Goal: Information Seeking & Learning: Learn about a topic

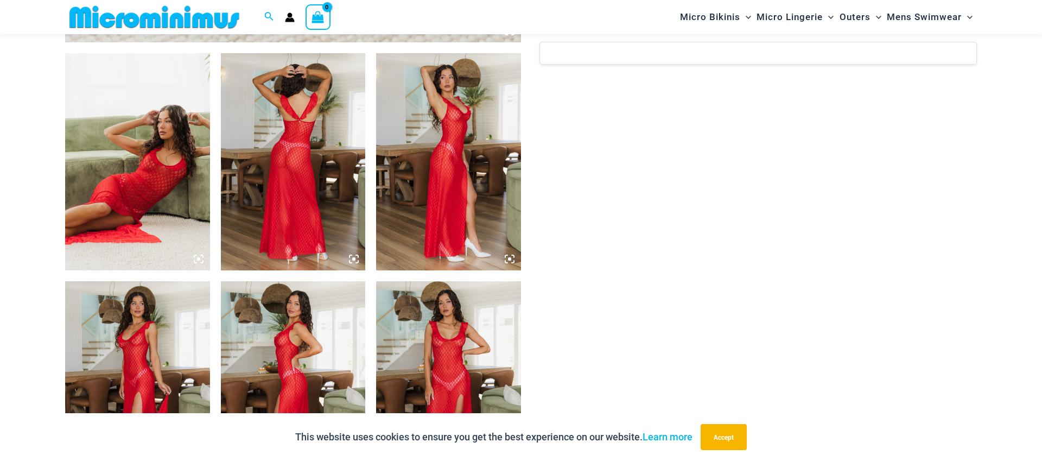
scroll to position [751, 0]
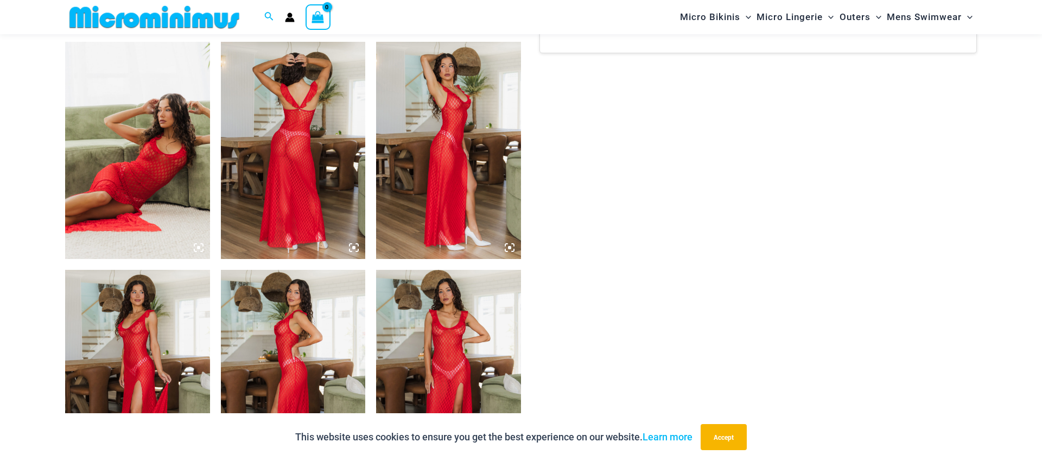
click at [122, 167] on img at bounding box center [137, 150] width 145 height 217
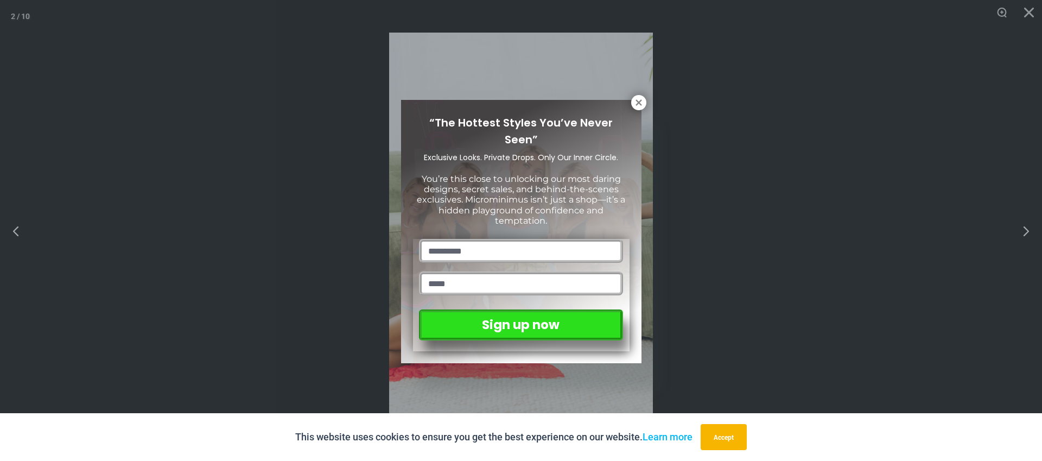
click at [1027, 231] on div "“The Hottest Styles You’ve Never Seen” Exclusive Looks. Private Drops. Only Our…" at bounding box center [521, 230] width 1042 height 461
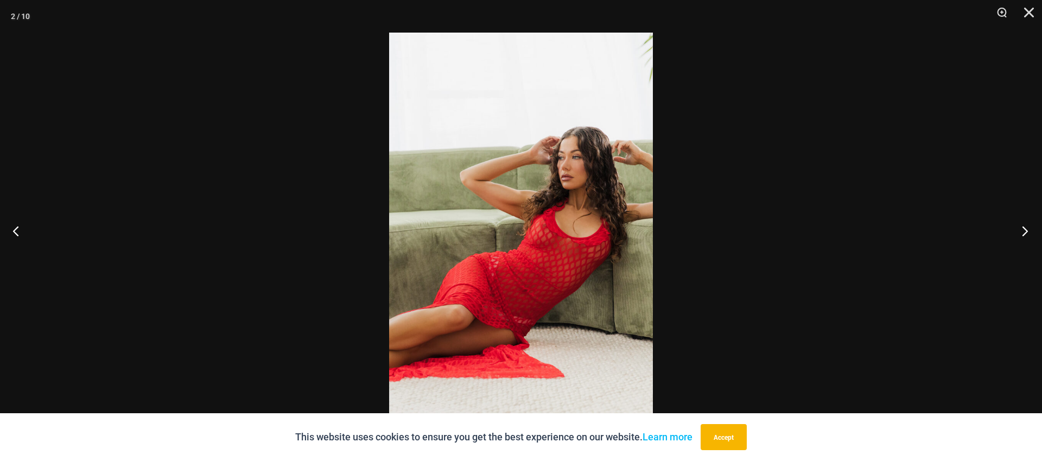
click at [1023, 231] on button "Next" at bounding box center [1021, 230] width 41 height 54
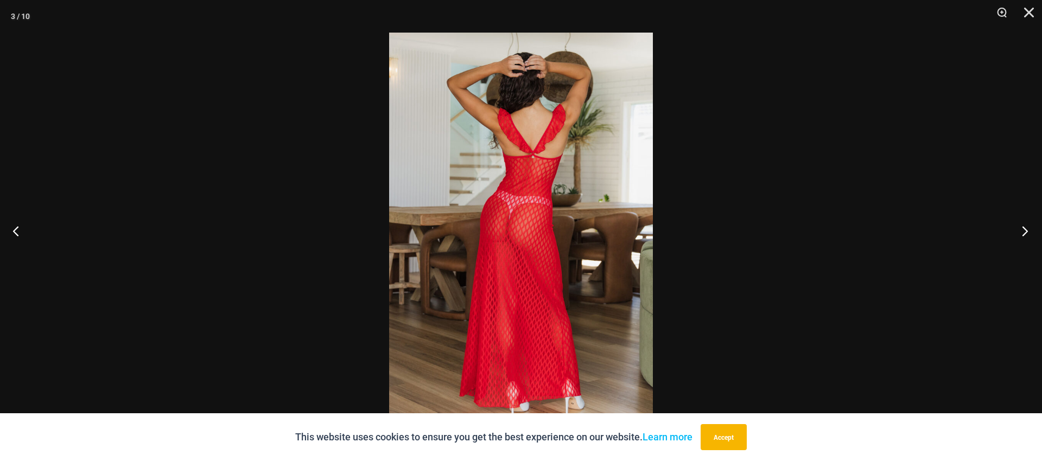
click at [1023, 231] on button "Next" at bounding box center [1021, 230] width 41 height 54
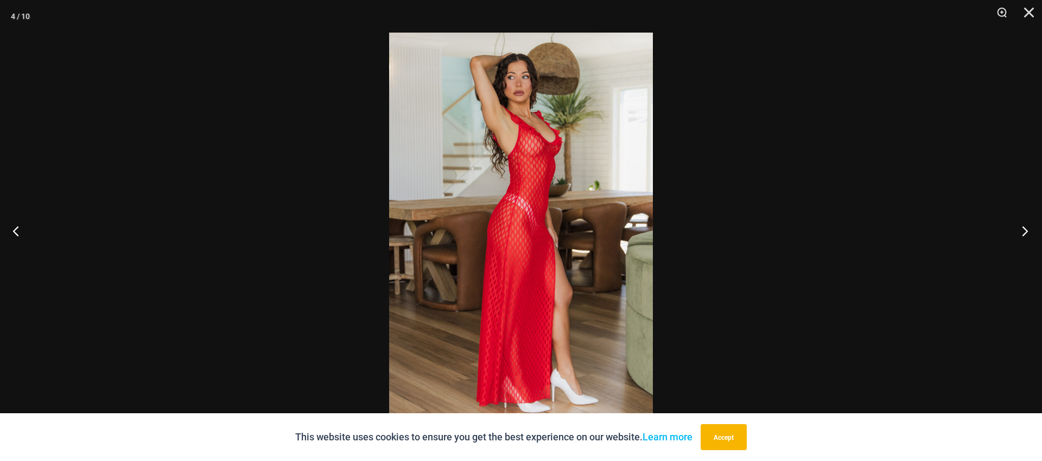
click at [1023, 231] on button "Next" at bounding box center [1021, 230] width 41 height 54
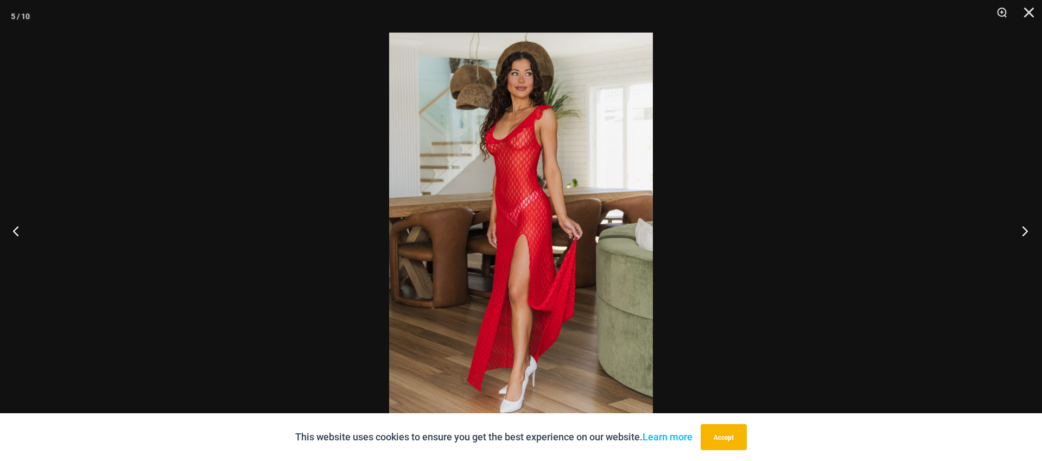
click at [1023, 231] on button "Next" at bounding box center [1021, 230] width 41 height 54
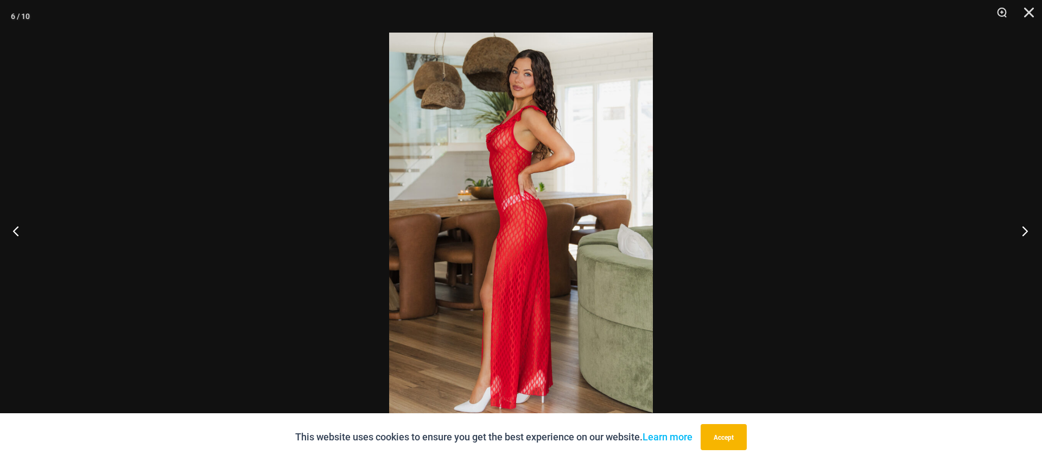
click at [1023, 231] on button "Next" at bounding box center [1021, 230] width 41 height 54
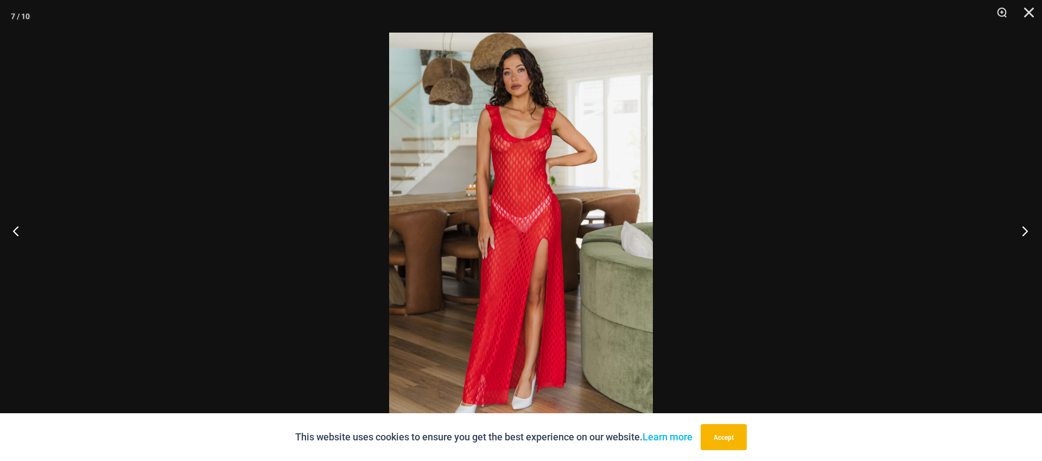
click at [1023, 231] on button "Next" at bounding box center [1021, 230] width 41 height 54
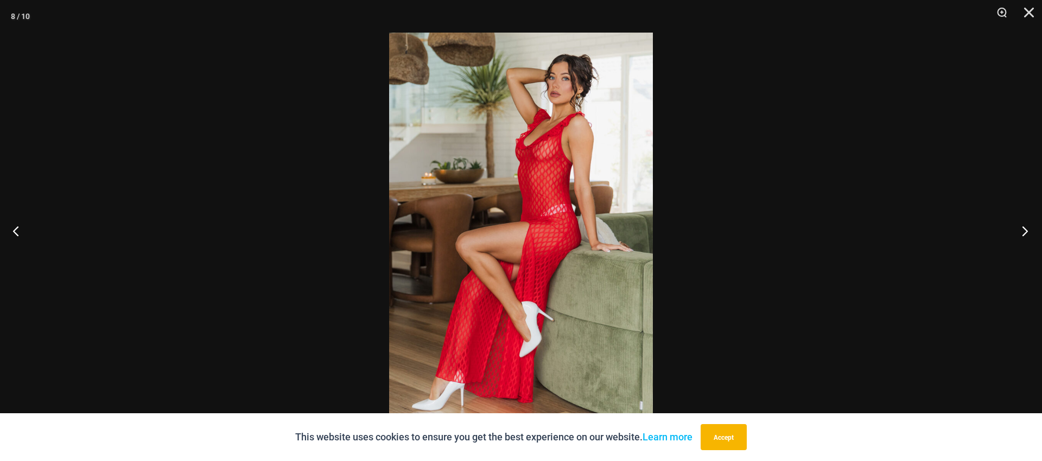
click at [1023, 231] on button "Next" at bounding box center [1021, 230] width 41 height 54
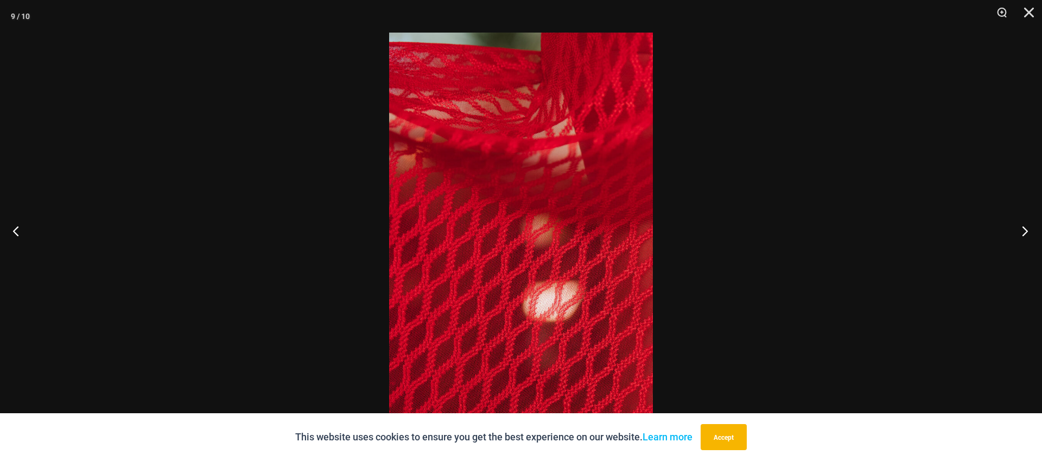
click at [1023, 231] on button "Next" at bounding box center [1021, 230] width 41 height 54
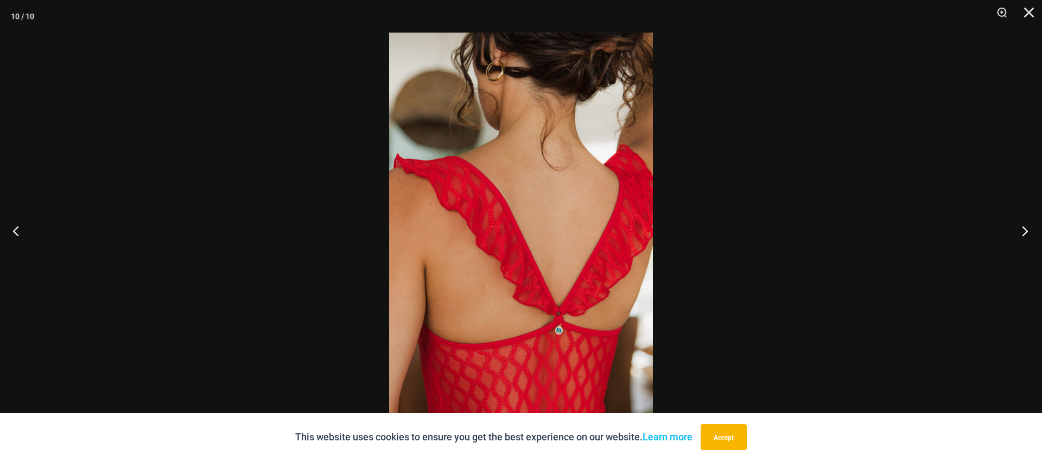
click at [1023, 231] on button "Next" at bounding box center [1021, 230] width 41 height 54
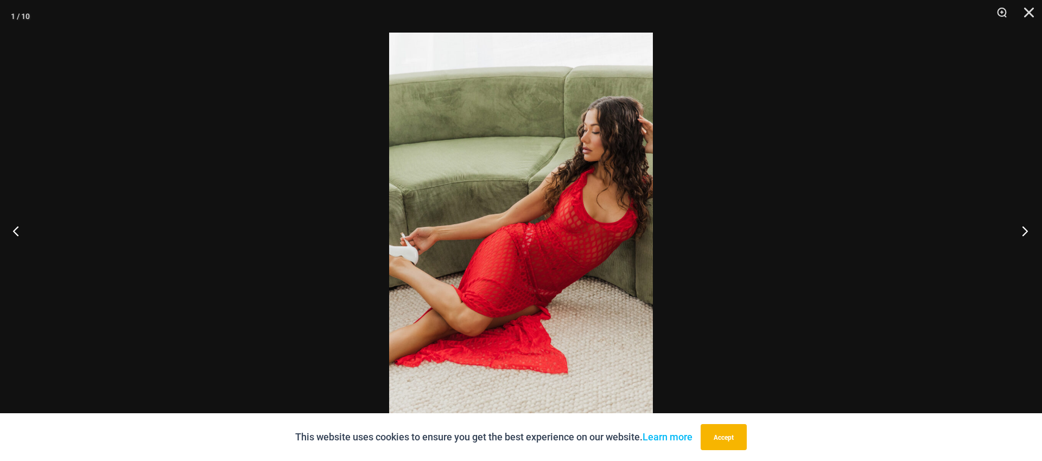
click at [1023, 231] on button "Next" at bounding box center [1021, 230] width 41 height 54
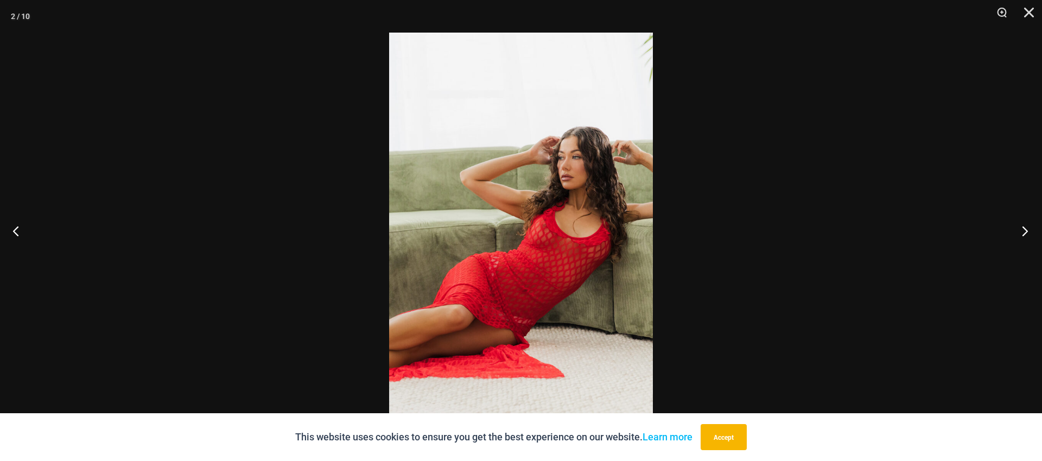
click at [1023, 231] on button "Next" at bounding box center [1021, 230] width 41 height 54
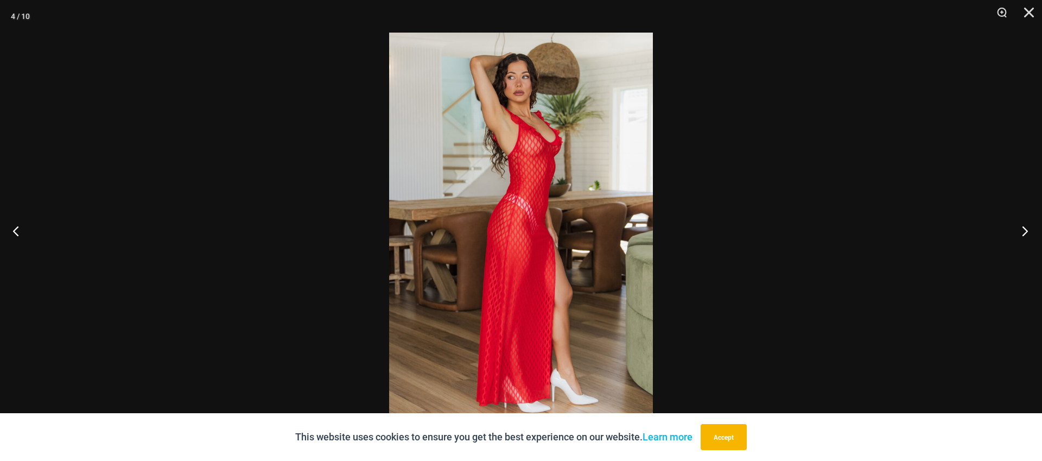
click at [1023, 231] on button "Next" at bounding box center [1021, 230] width 41 height 54
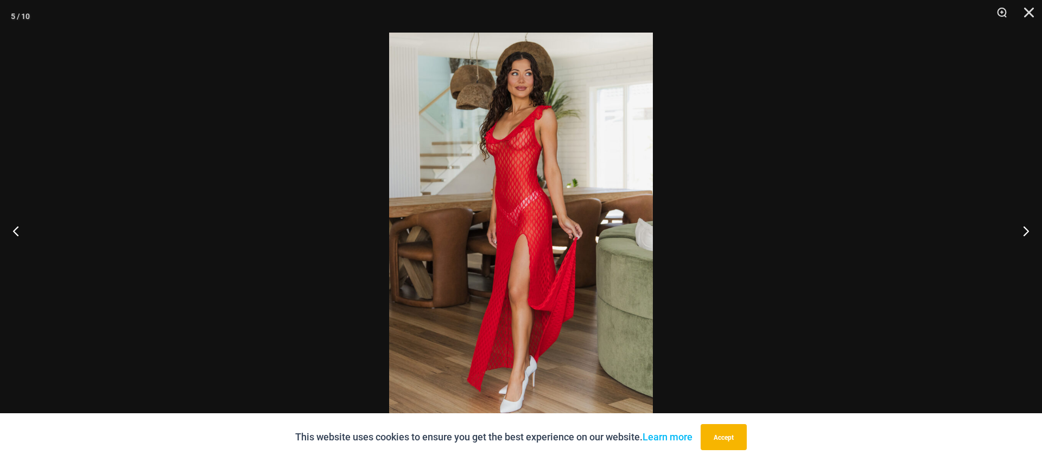
click at [883, 179] on div at bounding box center [521, 230] width 1042 height 461
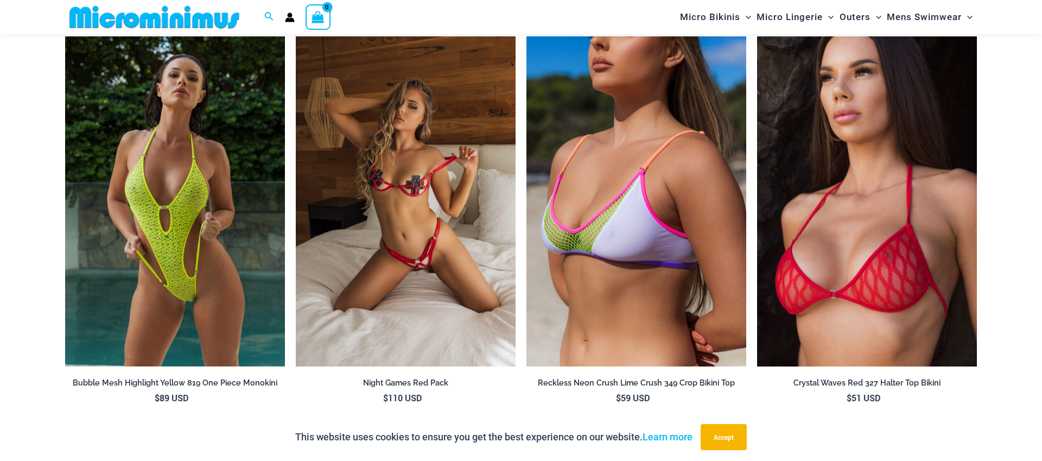
scroll to position [1488, 0]
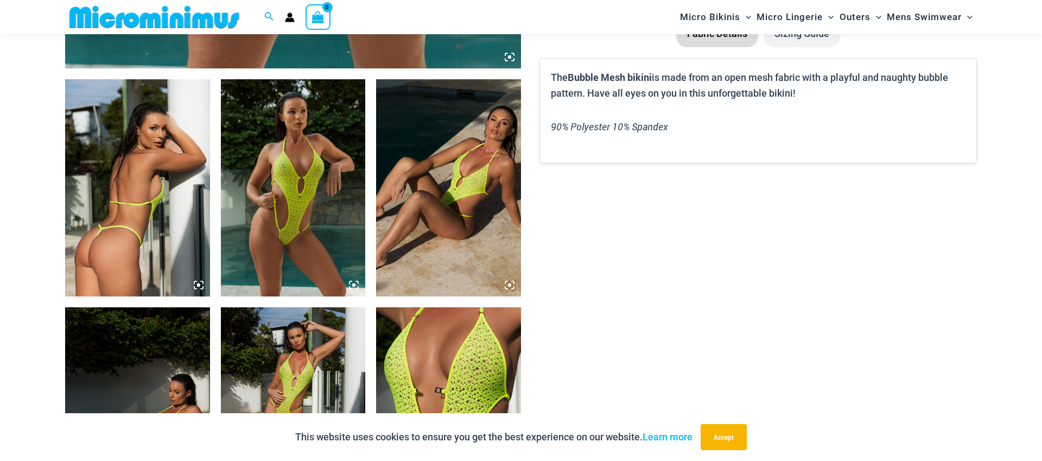
scroll to position [713, 0]
click at [130, 272] on img at bounding box center [137, 188] width 145 height 217
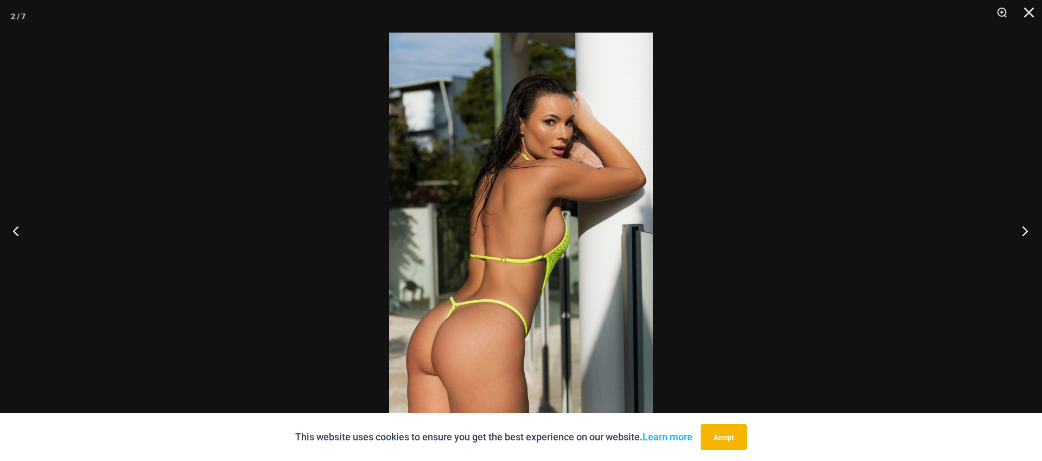
click at [1023, 232] on button "Next" at bounding box center [1021, 230] width 41 height 54
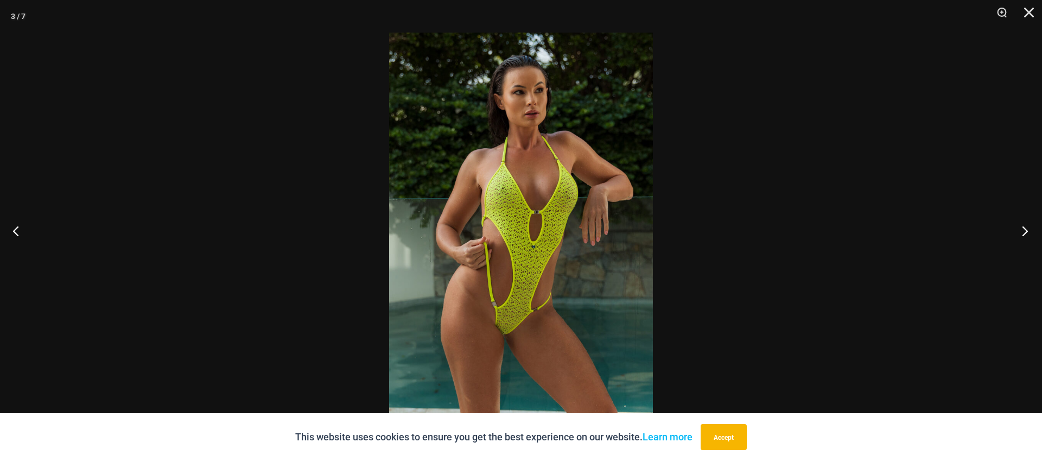
click at [1023, 232] on button "Next" at bounding box center [1021, 230] width 41 height 54
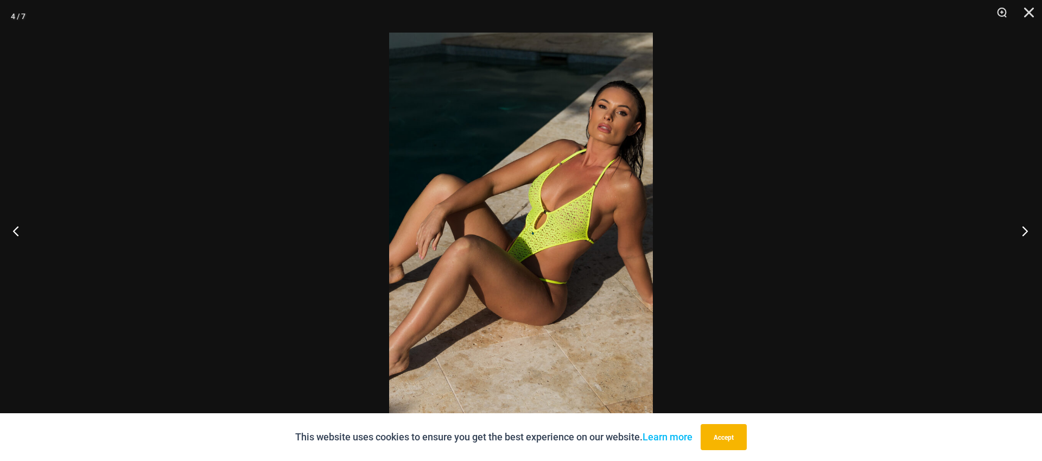
click at [1023, 232] on button "Next" at bounding box center [1021, 230] width 41 height 54
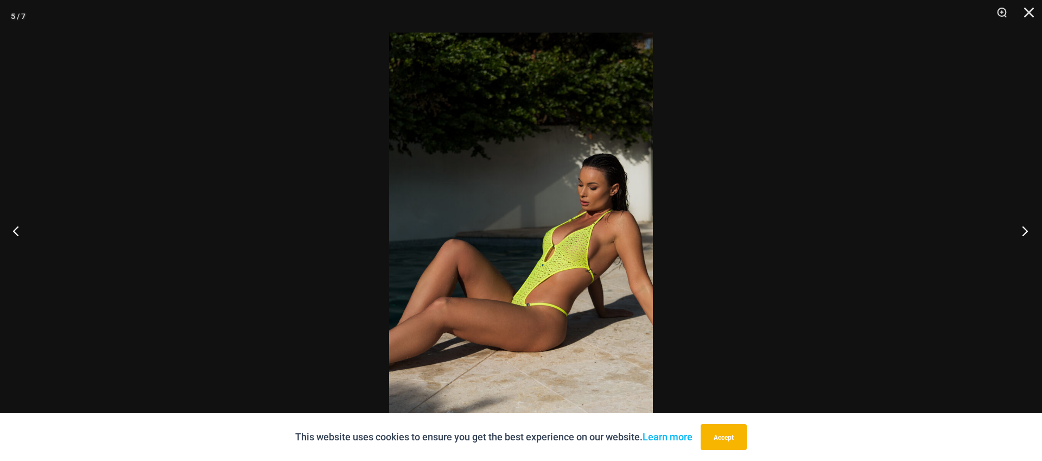
click at [1023, 232] on button "Next" at bounding box center [1021, 230] width 41 height 54
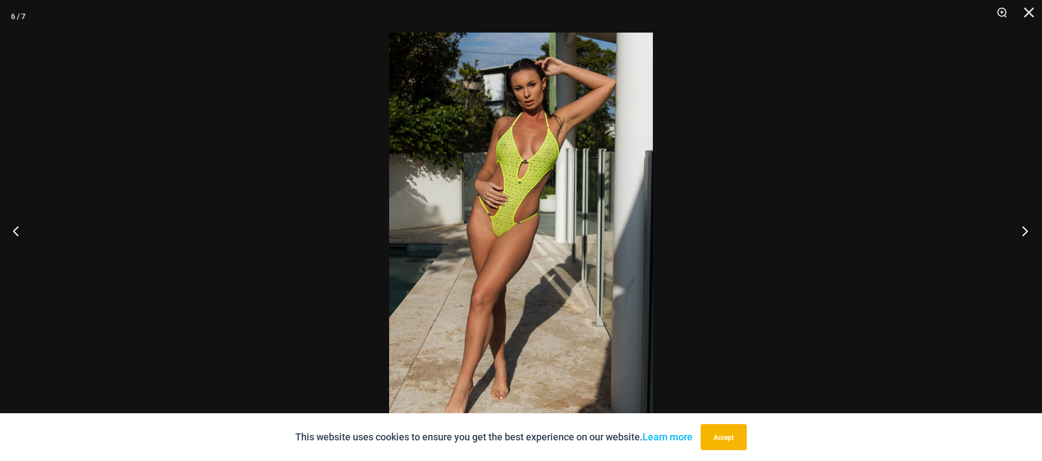
click at [1023, 232] on button "Next" at bounding box center [1021, 230] width 41 height 54
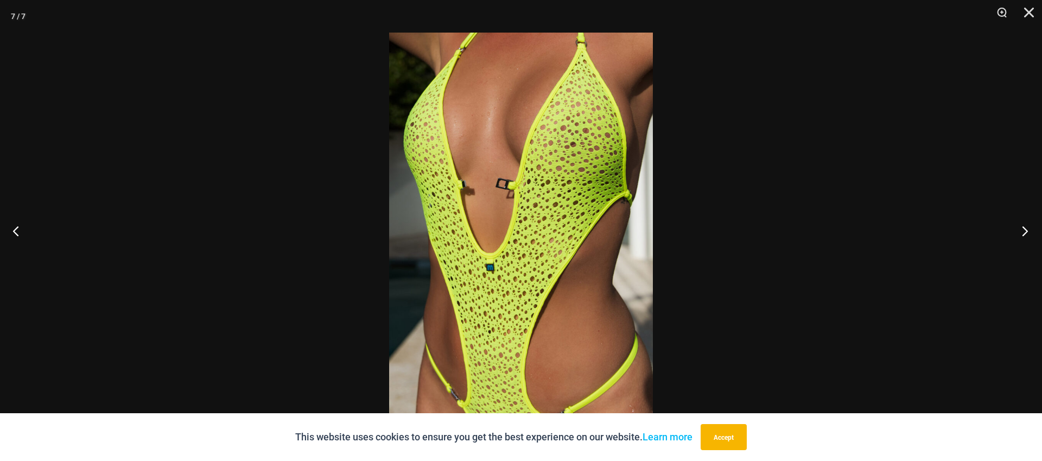
click at [1023, 232] on button "Next" at bounding box center [1021, 230] width 41 height 54
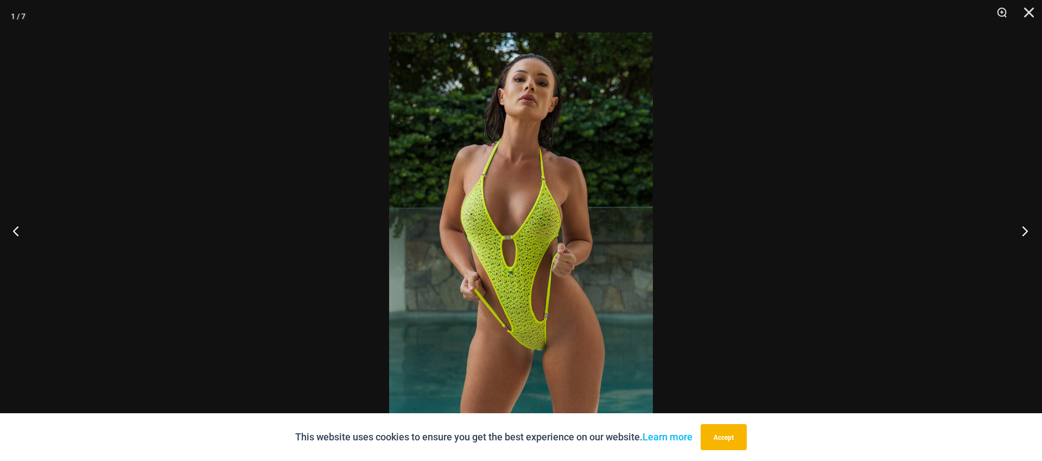
click at [1023, 232] on button "Next" at bounding box center [1021, 230] width 41 height 54
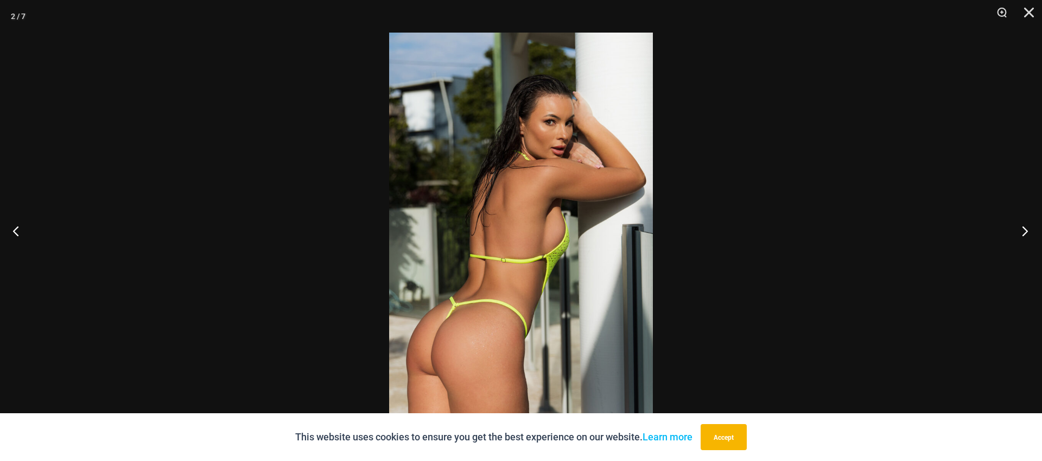
click at [1023, 232] on button "Next" at bounding box center [1021, 230] width 41 height 54
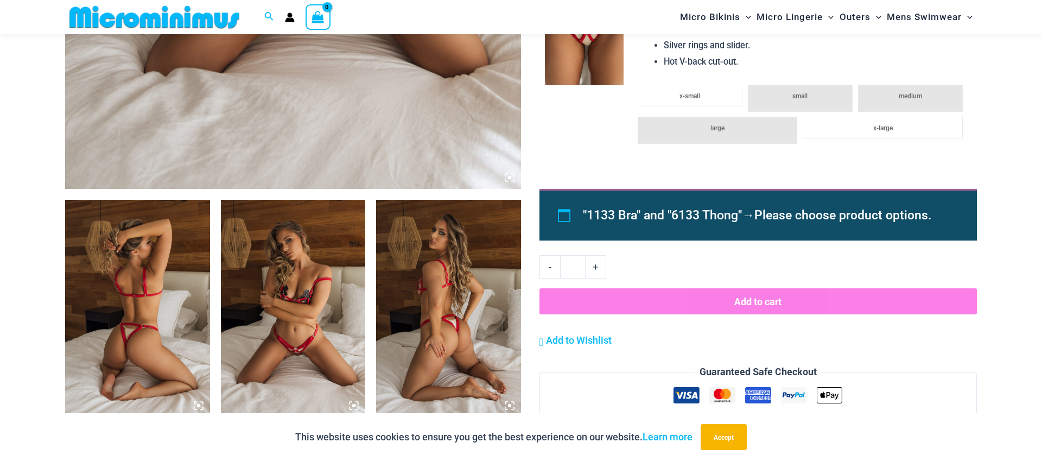
scroll to position [598, 0]
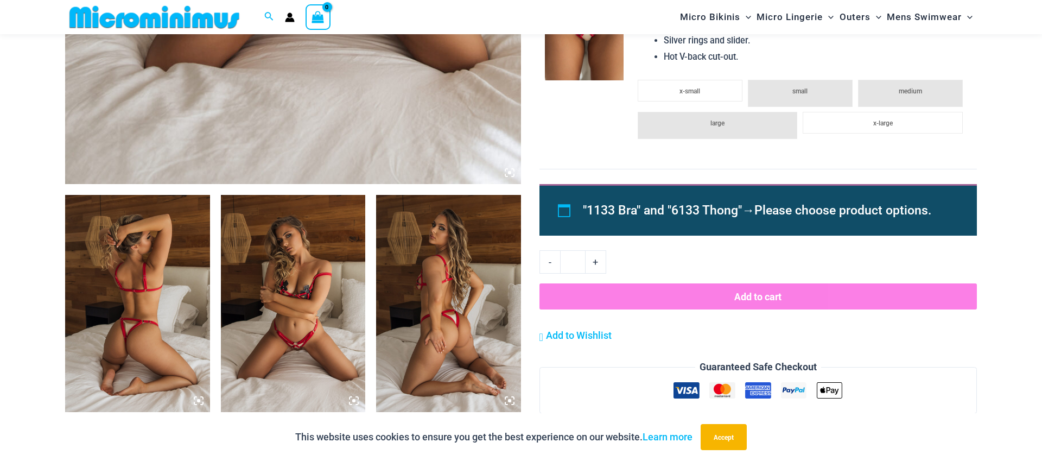
click at [137, 293] on img at bounding box center [137, 303] width 145 height 217
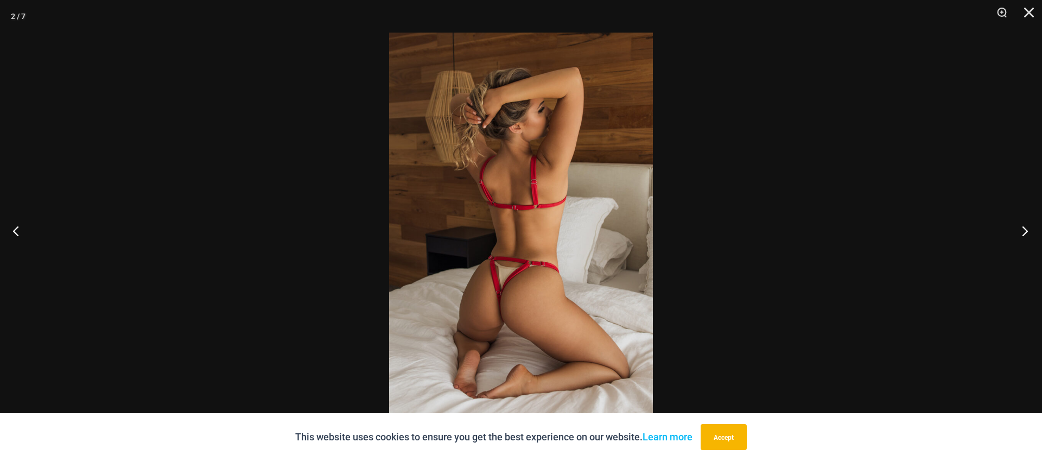
click at [1024, 229] on button "Next" at bounding box center [1021, 230] width 41 height 54
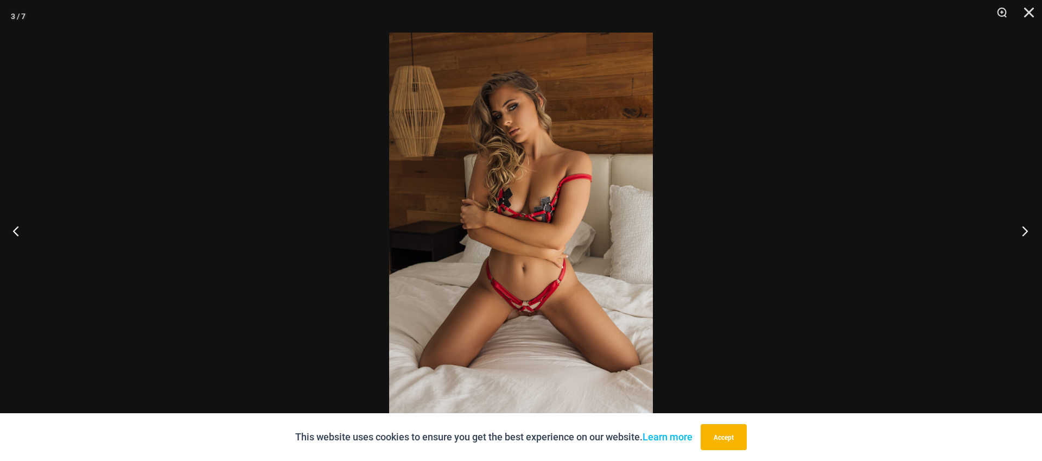
click at [1024, 229] on button "Next" at bounding box center [1021, 230] width 41 height 54
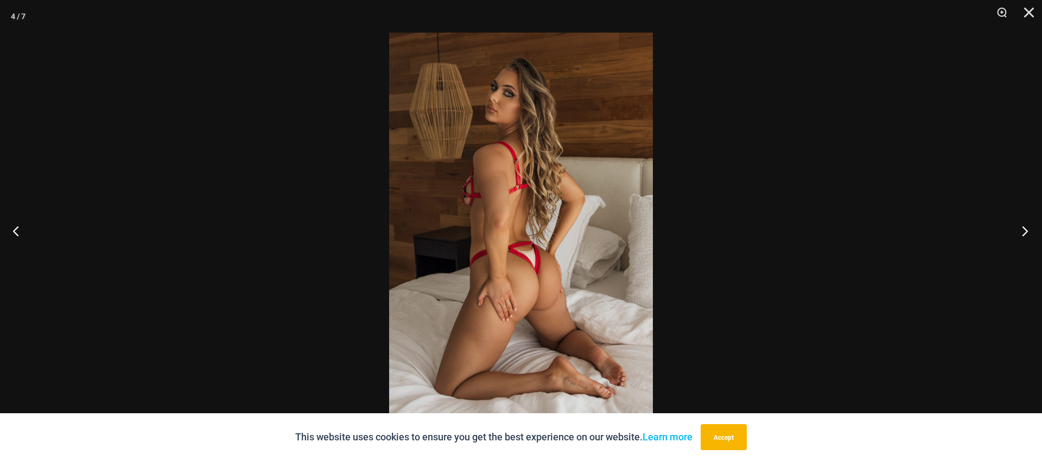
click at [1024, 229] on button "Next" at bounding box center [1021, 230] width 41 height 54
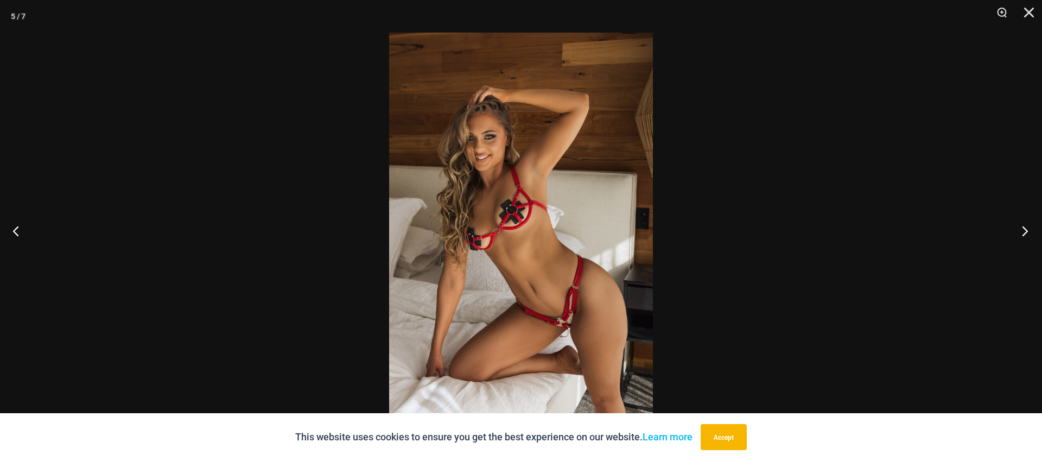
click at [1024, 229] on button "Next" at bounding box center [1021, 230] width 41 height 54
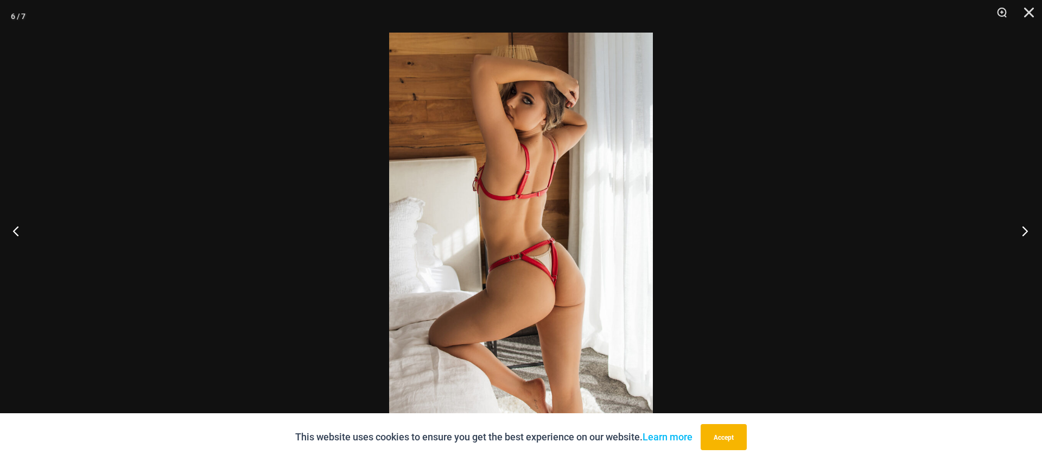
click at [1024, 229] on button "Next" at bounding box center [1021, 230] width 41 height 54
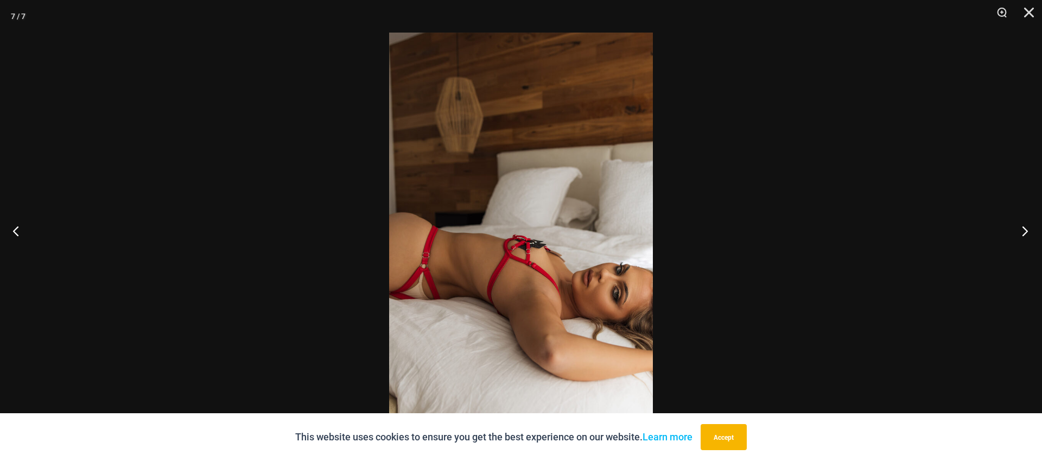
click at [1024, 229] on button "Next" at bounding box center [1021, 230] width 41 height 54
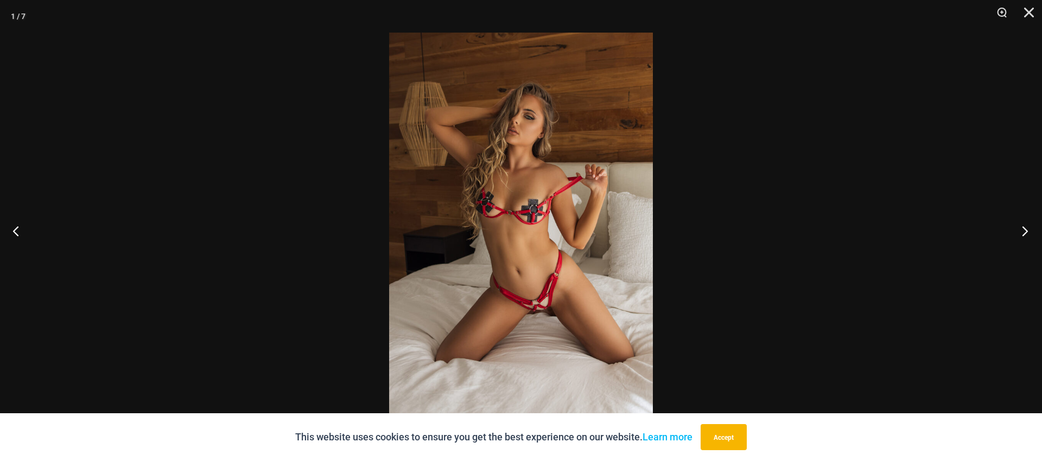
click at [1024, 229] on button "Next" at bounding box center [1021, 230] width 41 height 54
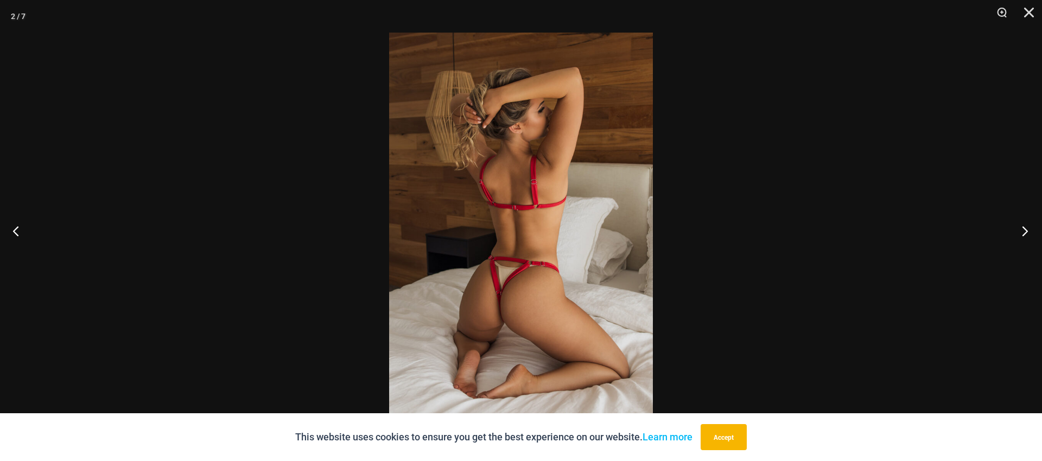
click at [1024, 229] on button "Next" at bounding box center [1021, 230] width 41 height 54
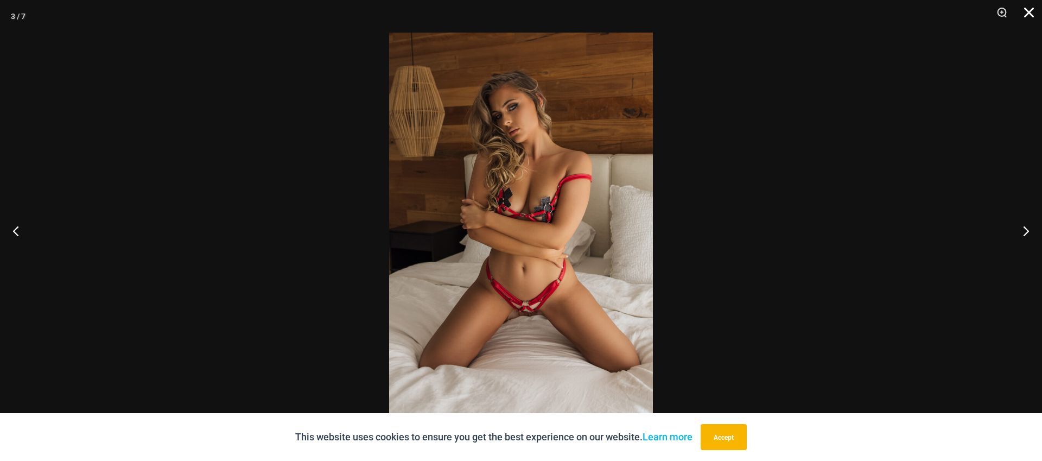
click at [1036, 11] on button "Close" at bounding box center [1024, 16] width 27 height 33
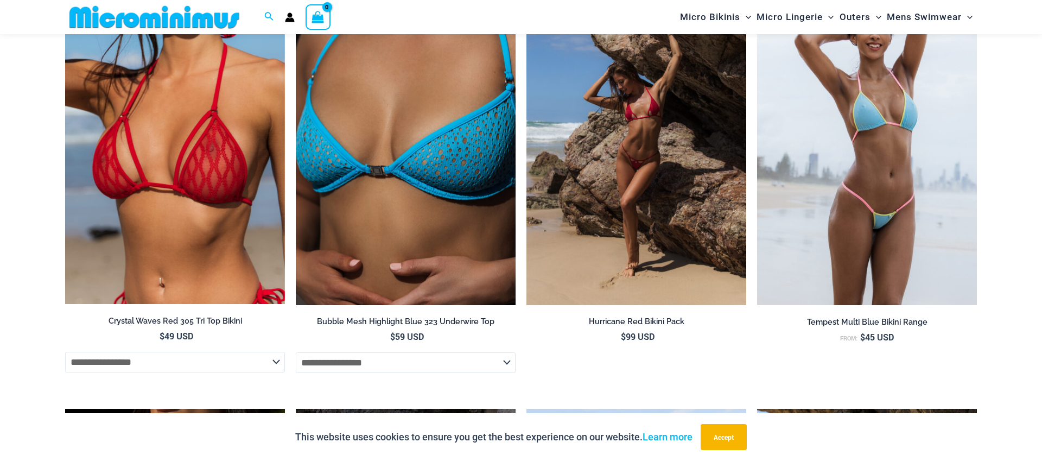
scroll to position [2197, 0]
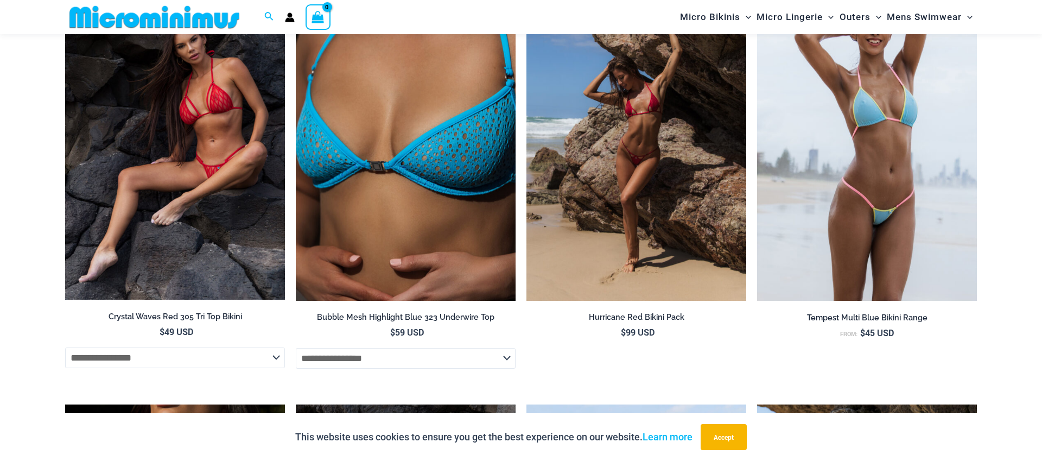
click at [156, 193] on img at bounding box center [175, 135] width 220 height 329
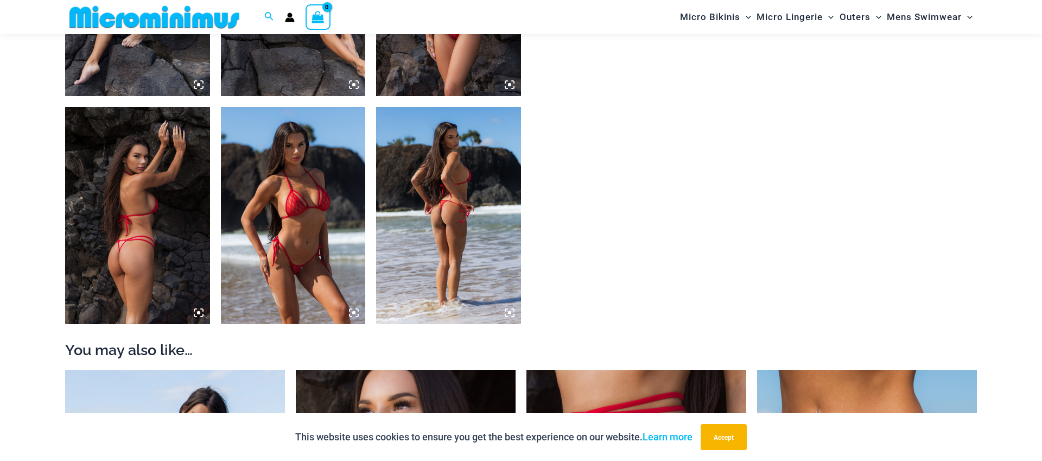
scroll to position [920, 0]
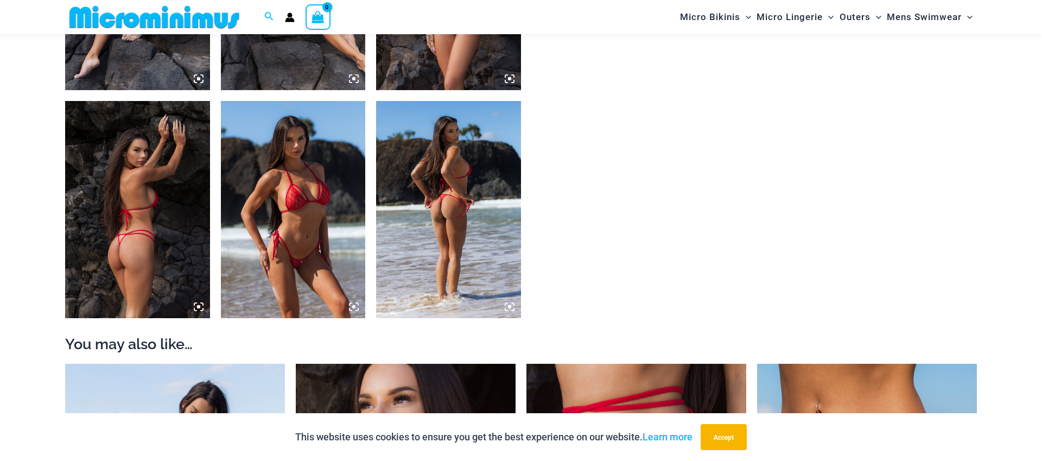
click at [294, 205] on img at bounding box center [293, 209] width 145 height 217
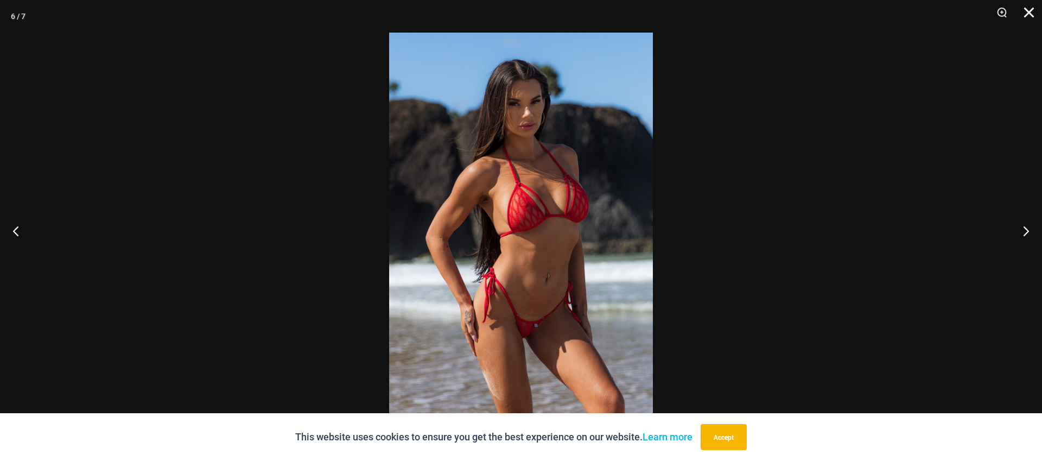
click at [1025, 12] on button "Close" at bounding box center [1024, 16] width 27 height 33
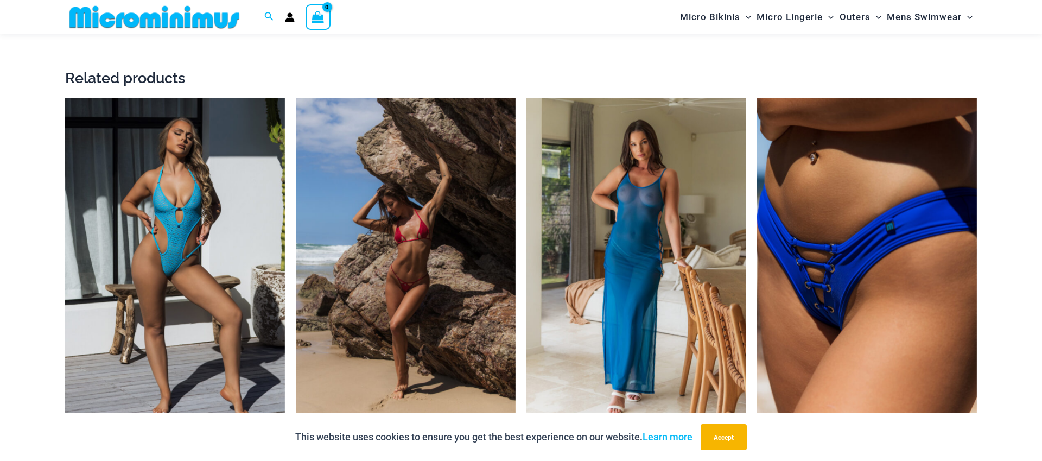
scroll to position [2101, 0]
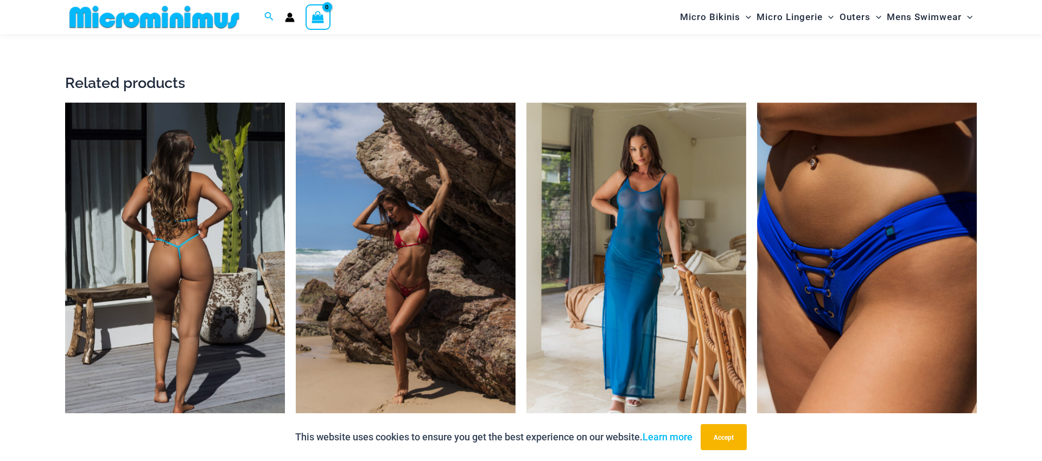
click at [194, 228] on img at bounding box center [175, 268] width 220 height 330
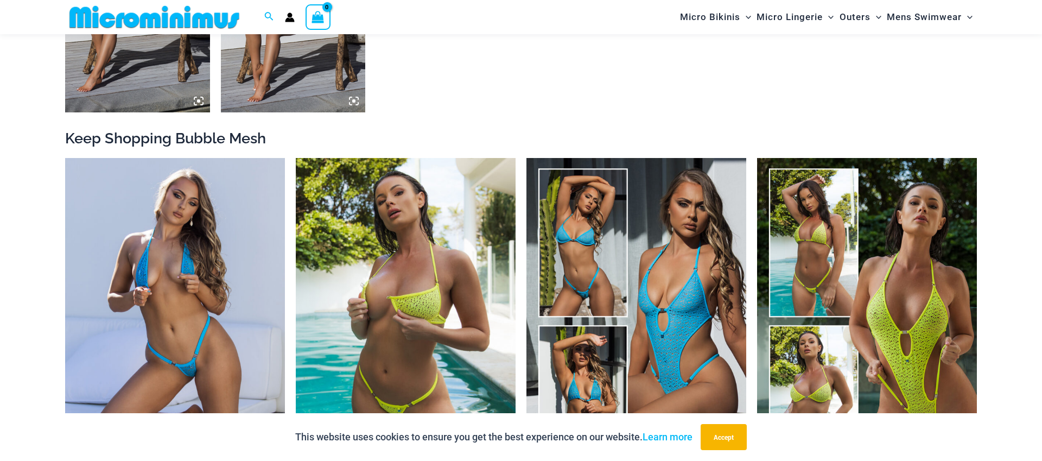
scroll to position [1129, 0]
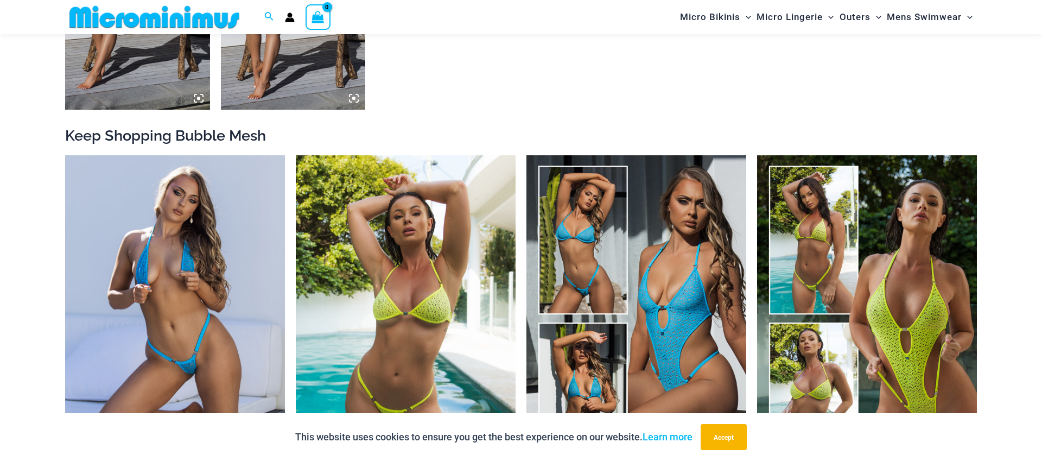
click at [428, 293] on img at bounding box center [406, 320] width 220 height 330
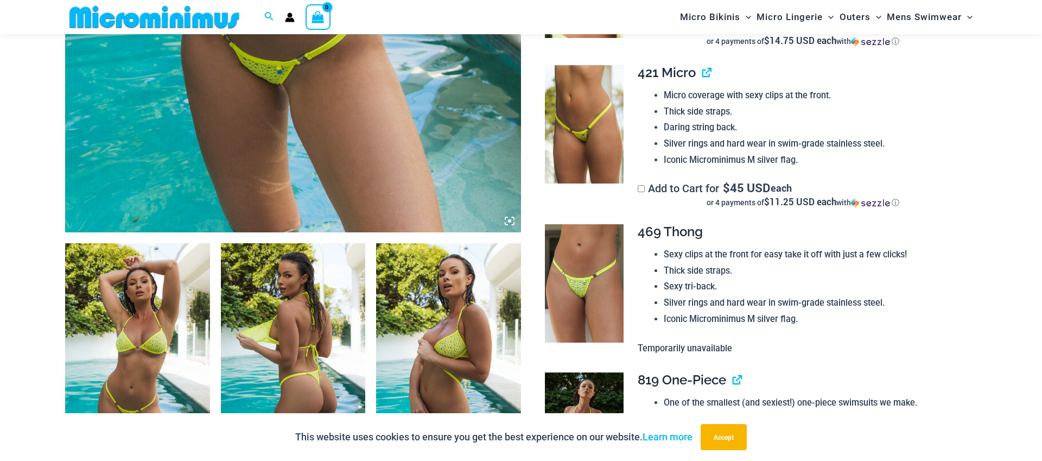
scroll to position [641, 0]
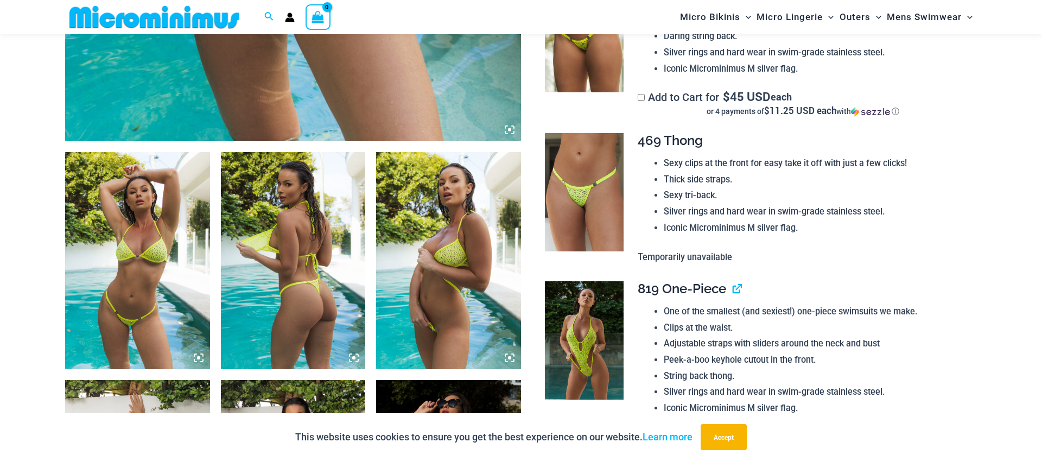
click at [477, 290] on img at bounding box center [448, 260] width 145 height 217
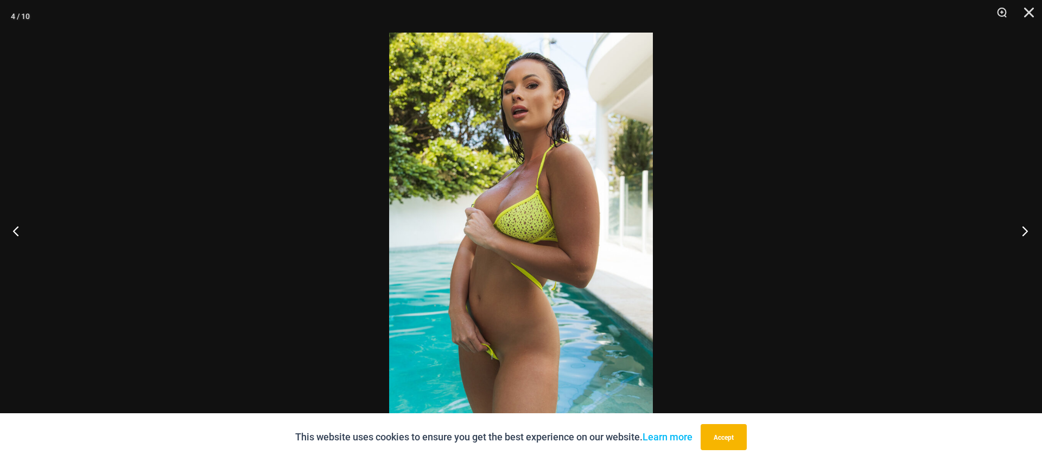
click at [1017, 227] on button "Next" at bounding box center [1021, 230] width 41 height 54
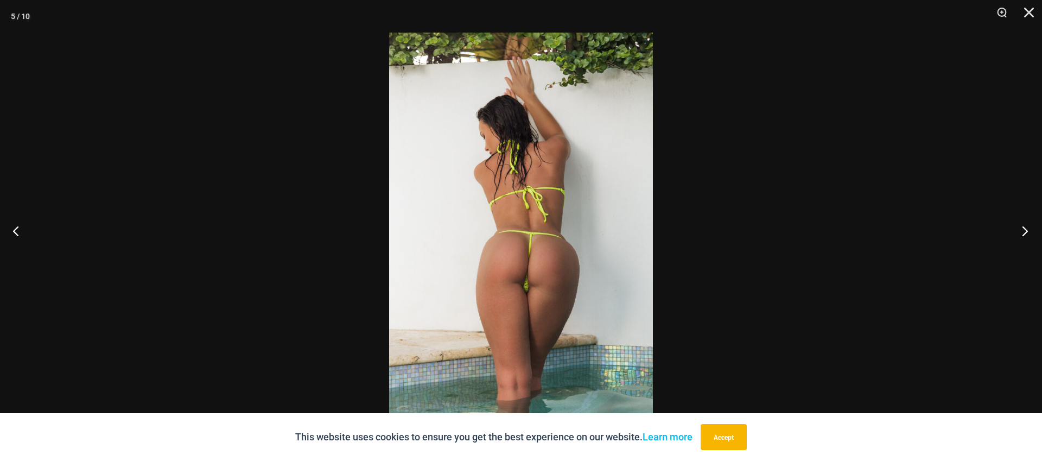
click at [1017, 227] on button "Next" at bounding box center [1021, 230] width 41 height 54
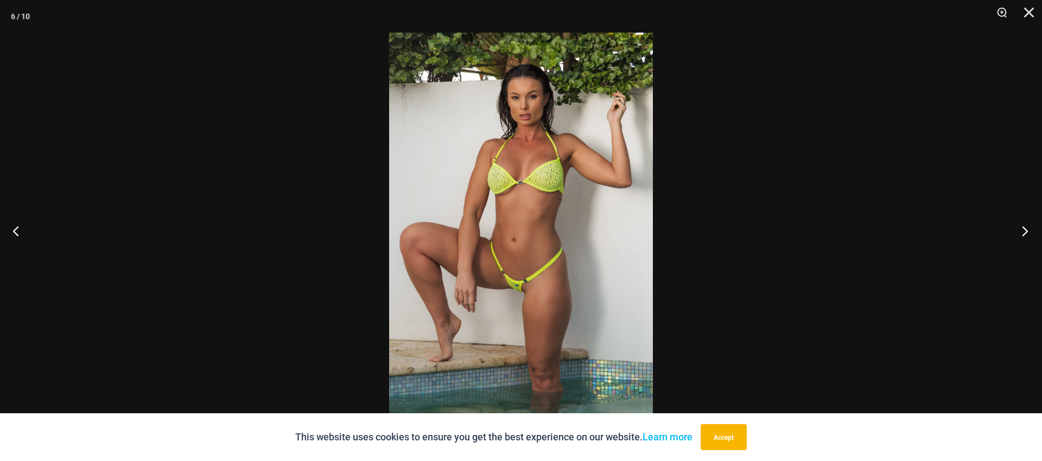
click at [1017, 227] on button "Next" at bounding box center [1021, 230] width 41 height 54
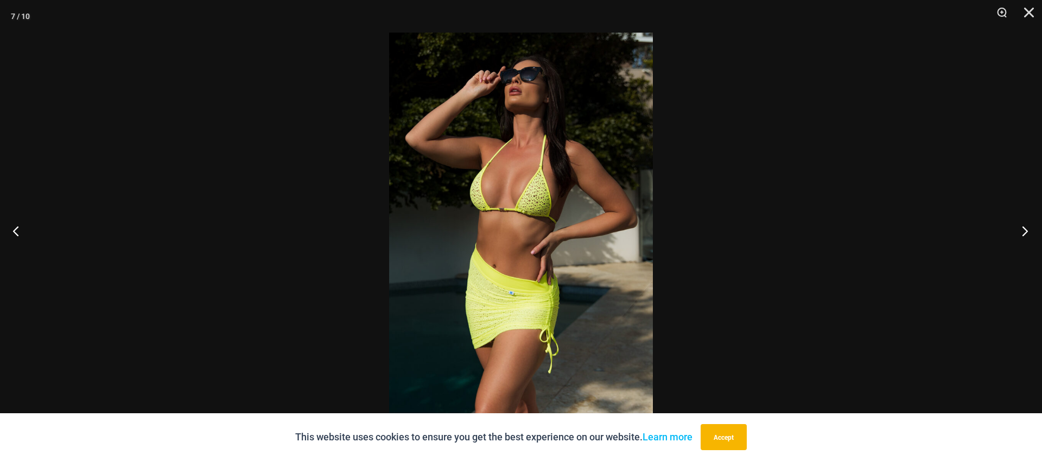
click at [1017, 227] on button "Next" at bounding box center [1021, 230] width 41 height 54
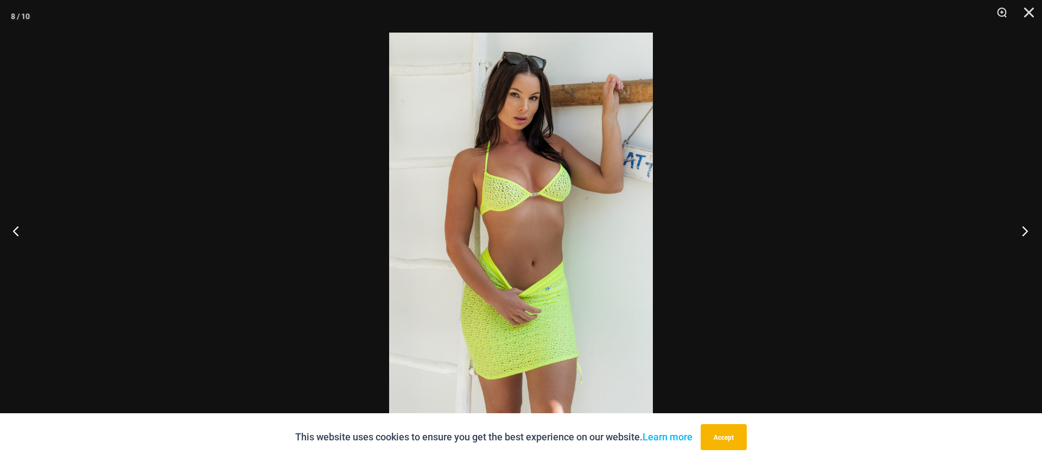
click at [1017, 227] on button "Next" at bounding box center [1021, 230] width 41 height 54
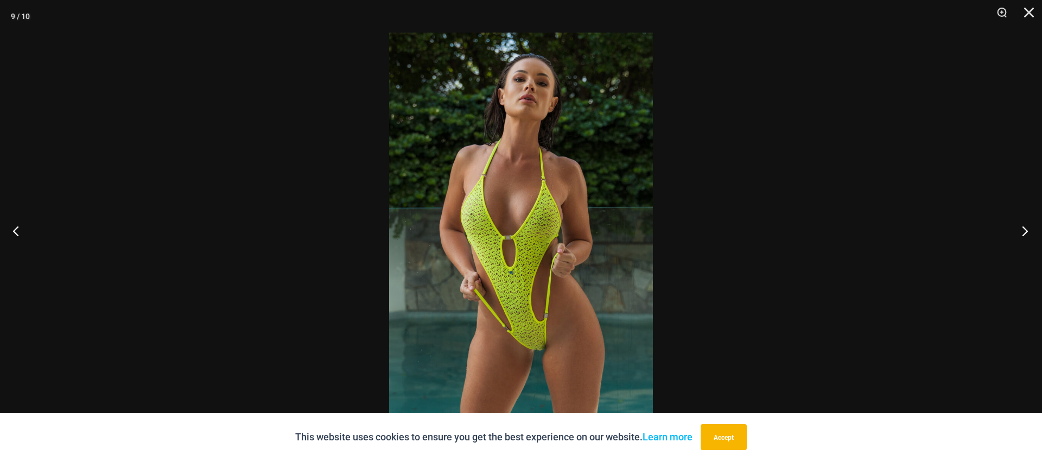
click at [1017, 227] on button "Next" at bounding box center [1021, 230] width 41 height 54
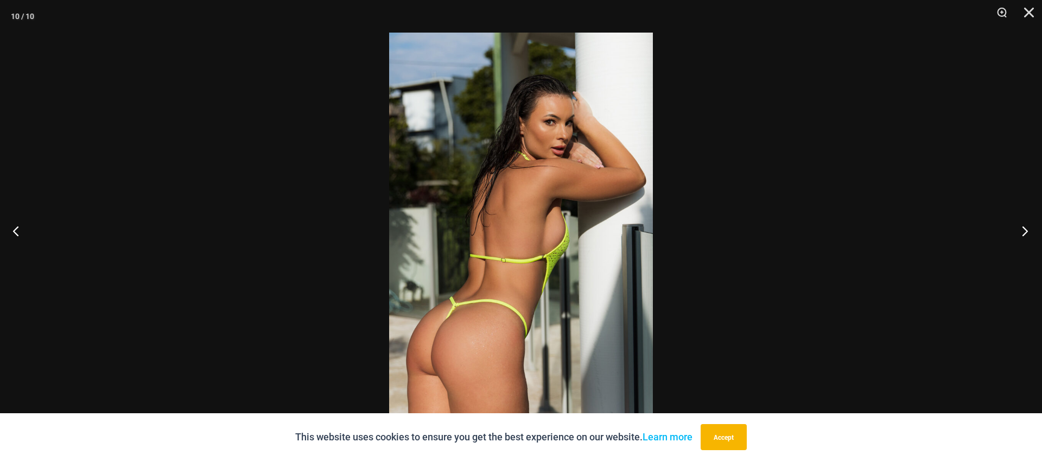
click at [1017, 227] on button "Next" at bounding box center [1021, 230] width 41 height 54
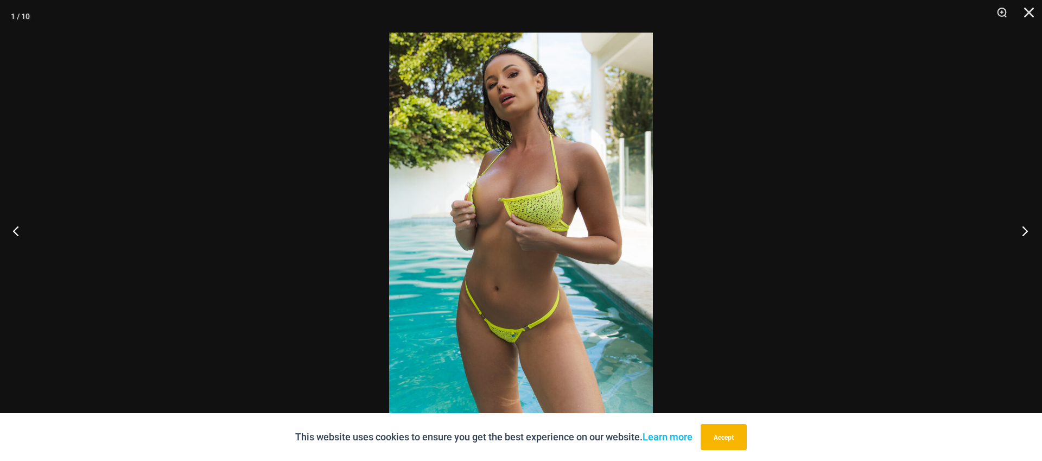
click at [1017, 227] on button "Next" at bounding box center [1021, 230] width 41 height 54
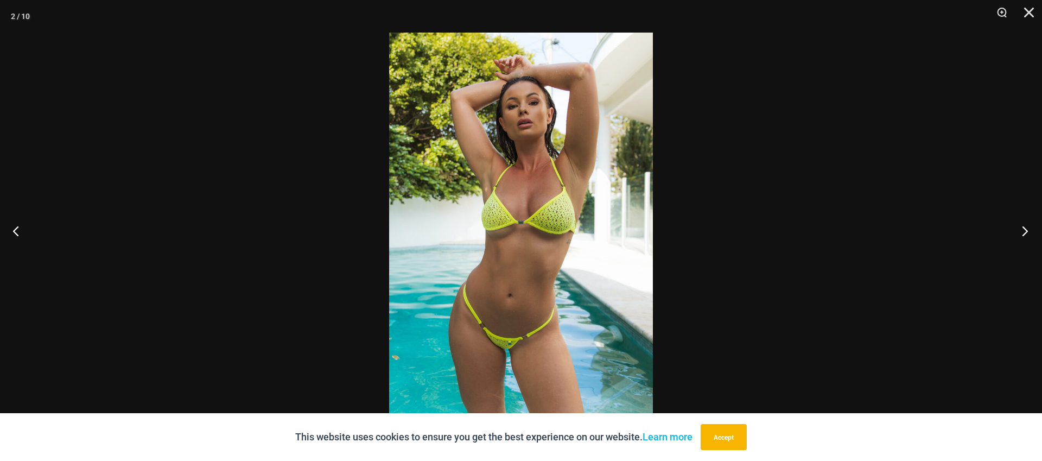
click at [1017, 227] on button "Next" at bounding box center [1021, 230] width 41 height 54
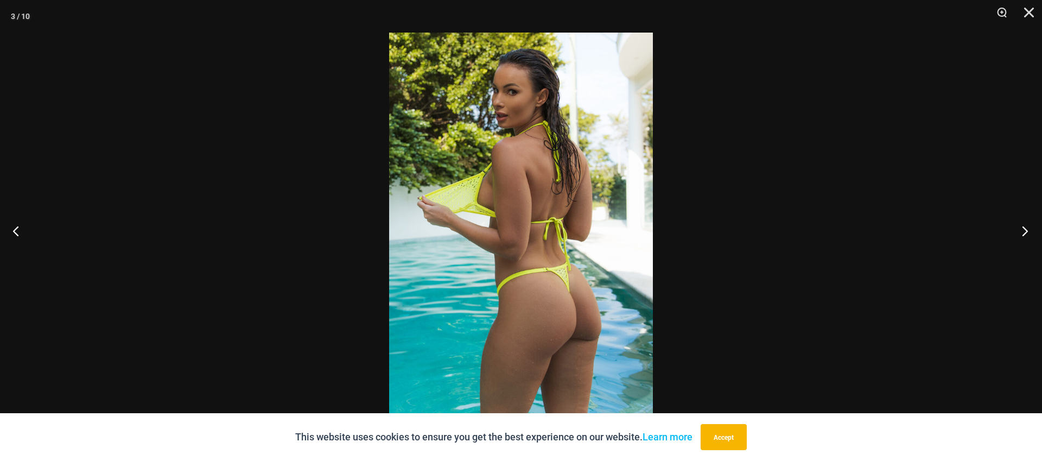
click at [1017, 227] on button "Next" at bounding box center [1021, 230] width 41 height 54
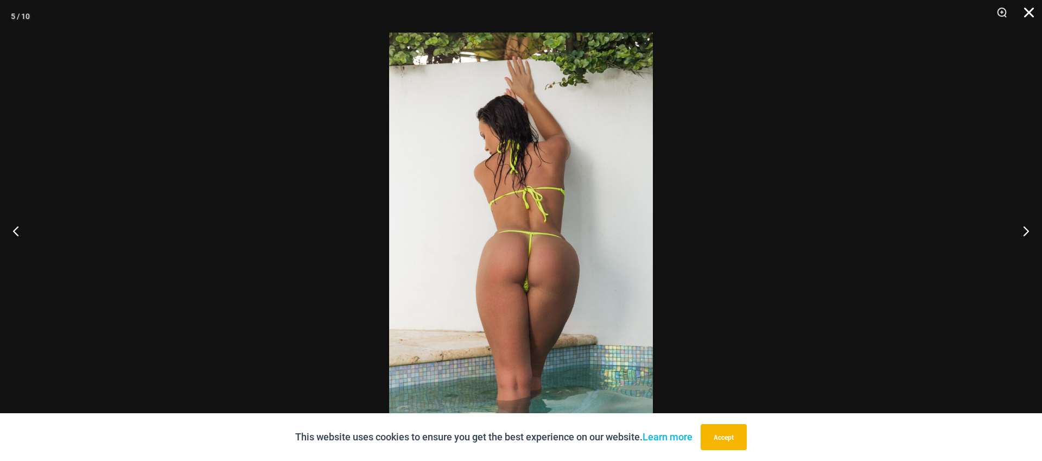
click at [1025, 11] on button "Close" at bounding box center [1024, 16] width 27 height 33
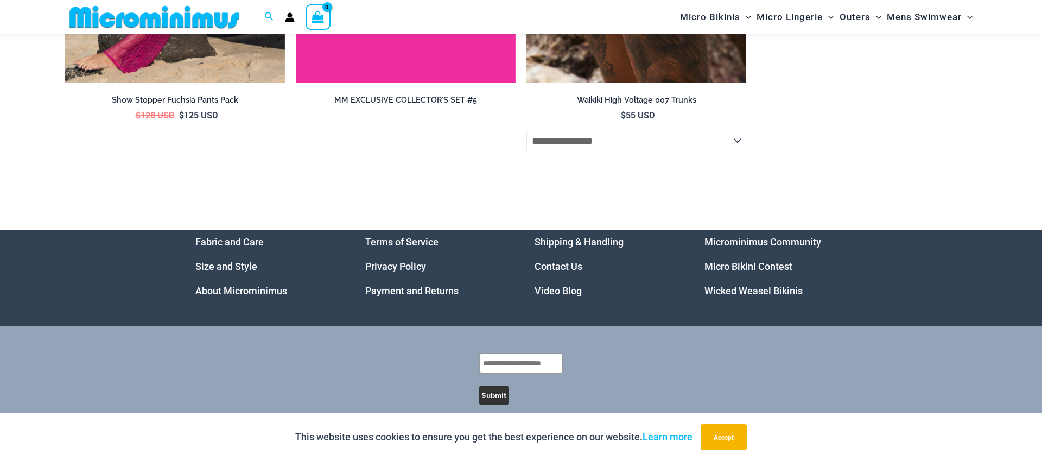
scroll to position [4419, 0]
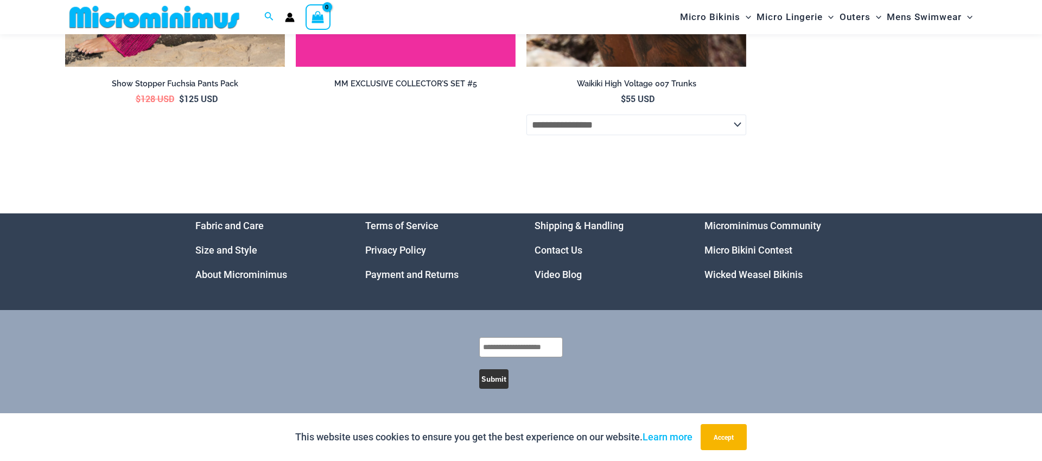
click at [743, 250] on link "Micro Bikini Contest" at bounding box center [748, 249] width 88 height 11
